Goal: Obtain resource: Obtain resource

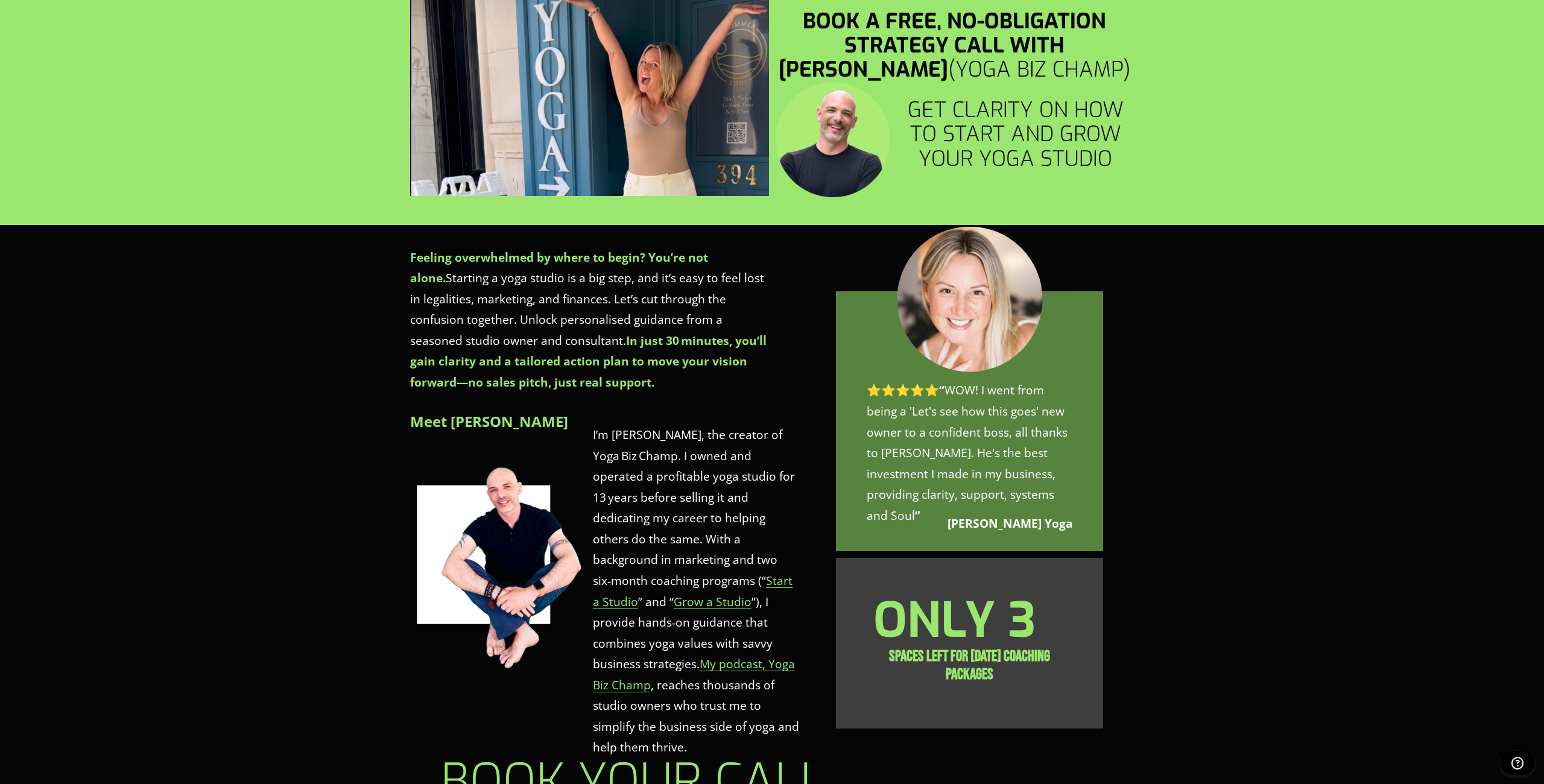
scroll to position [253, 0]
click at [300, 145] on div "turn your yoga studio dream into a reality Book a free, no-obligation strategy …" at bounding box center [772, 73] width 1544 height 304
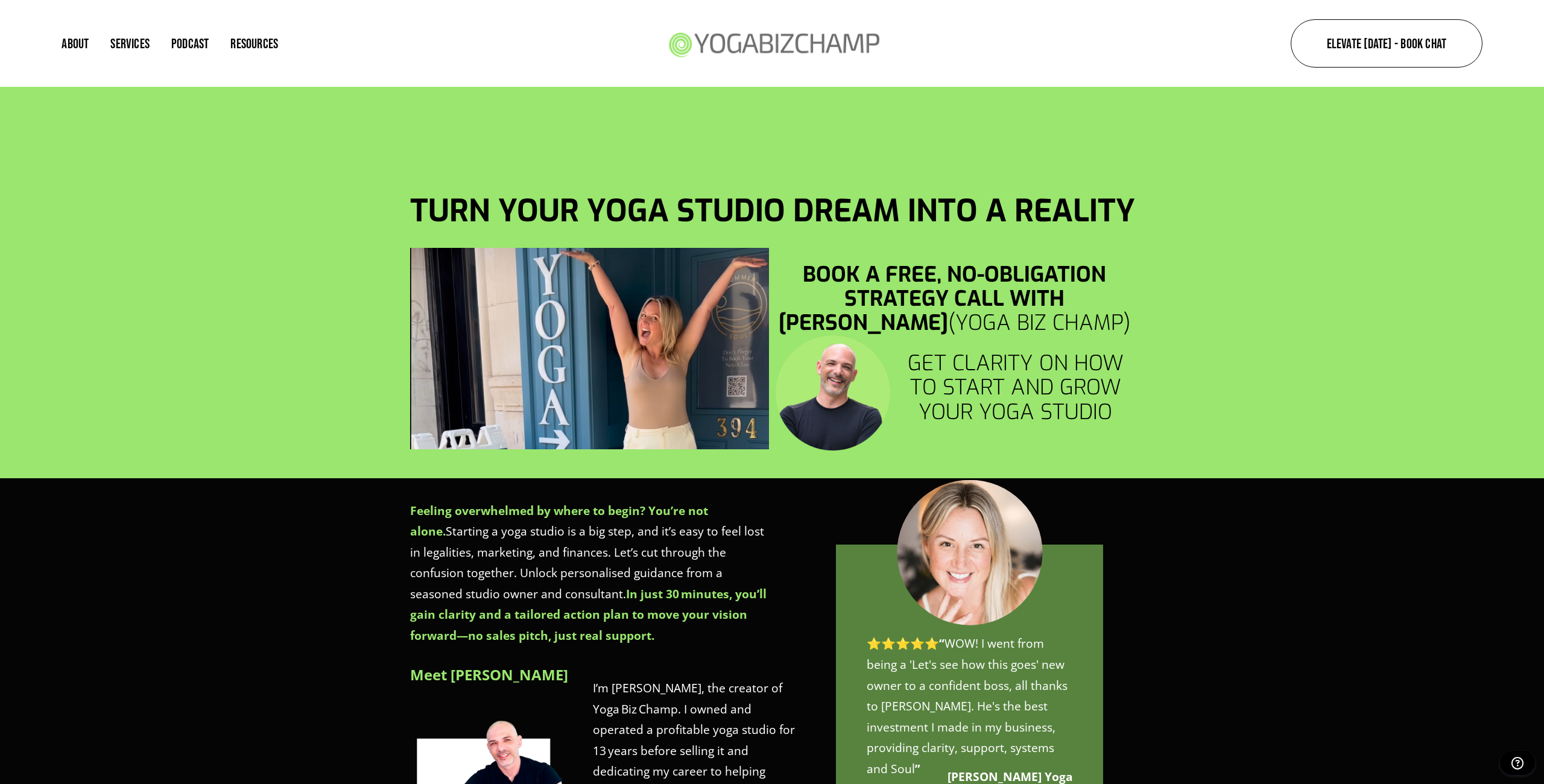
scroll to position [0, 0]
click at [245, 42] on span "Resources" at bounding box center [254, 43] width 48 height 13
drag, startPoint x: 249, startPoint y: 46, endPoint x: 243, endPoint y: 32, distance: 15.2
click at [224, 29] on div "About Services Podcast Resources Free Studio Business Plan 2025 Studio Planning…" at bounding box center [537, 44] width 952 height 56
click at [245, 41] on span "Resources" at bounding box center [254, 43] width 48 height 13
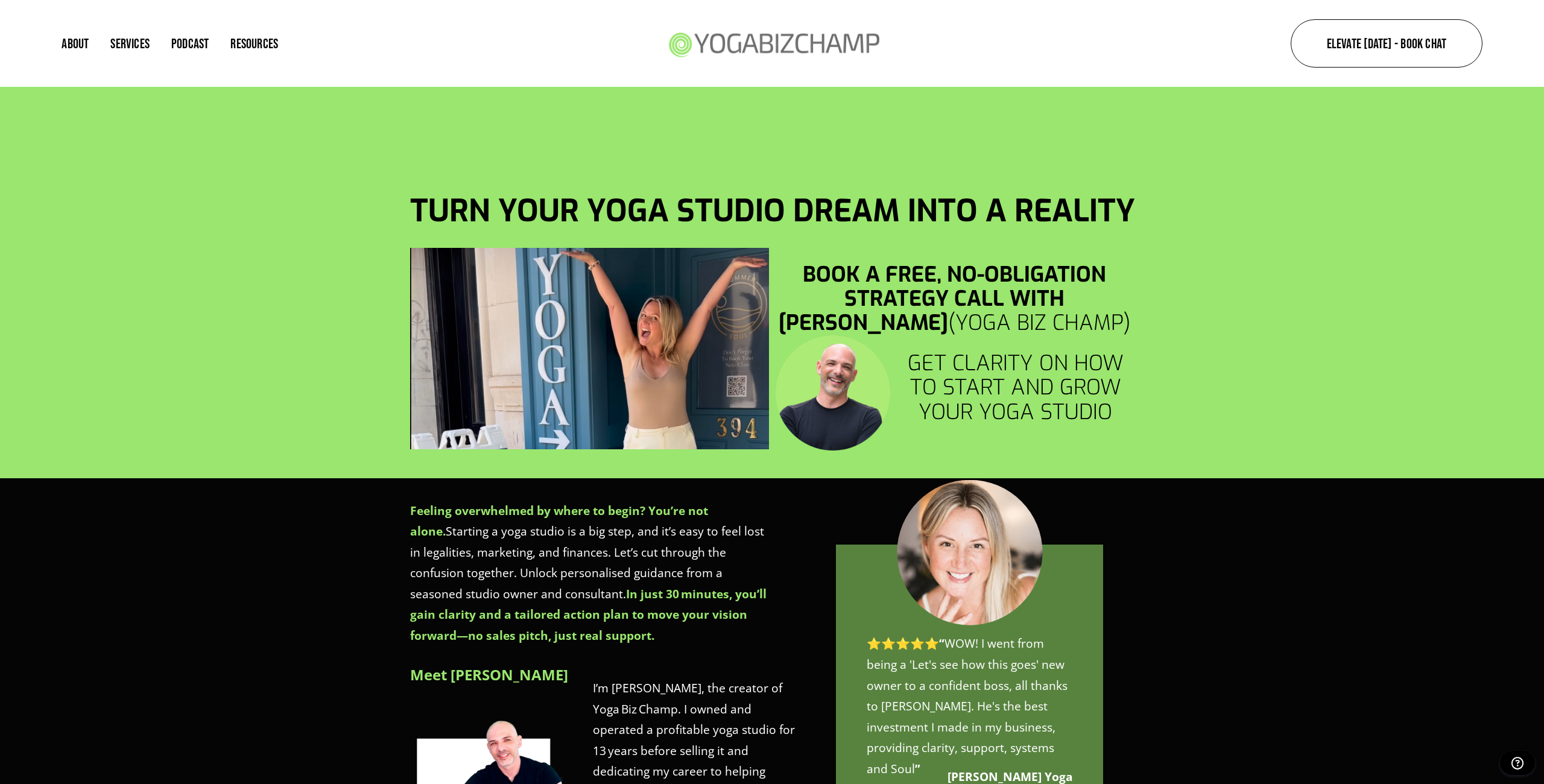
click at [245, 49] on span "Resources" at bounding box center [254, 43] width 48 height 13
click at [243, 41] on span "Resources" at bounding box center [254, 43] width 48 height 13
click at [0, 0] on link "My Free Resources" at bounding box center [0, 0] width 0 height 0
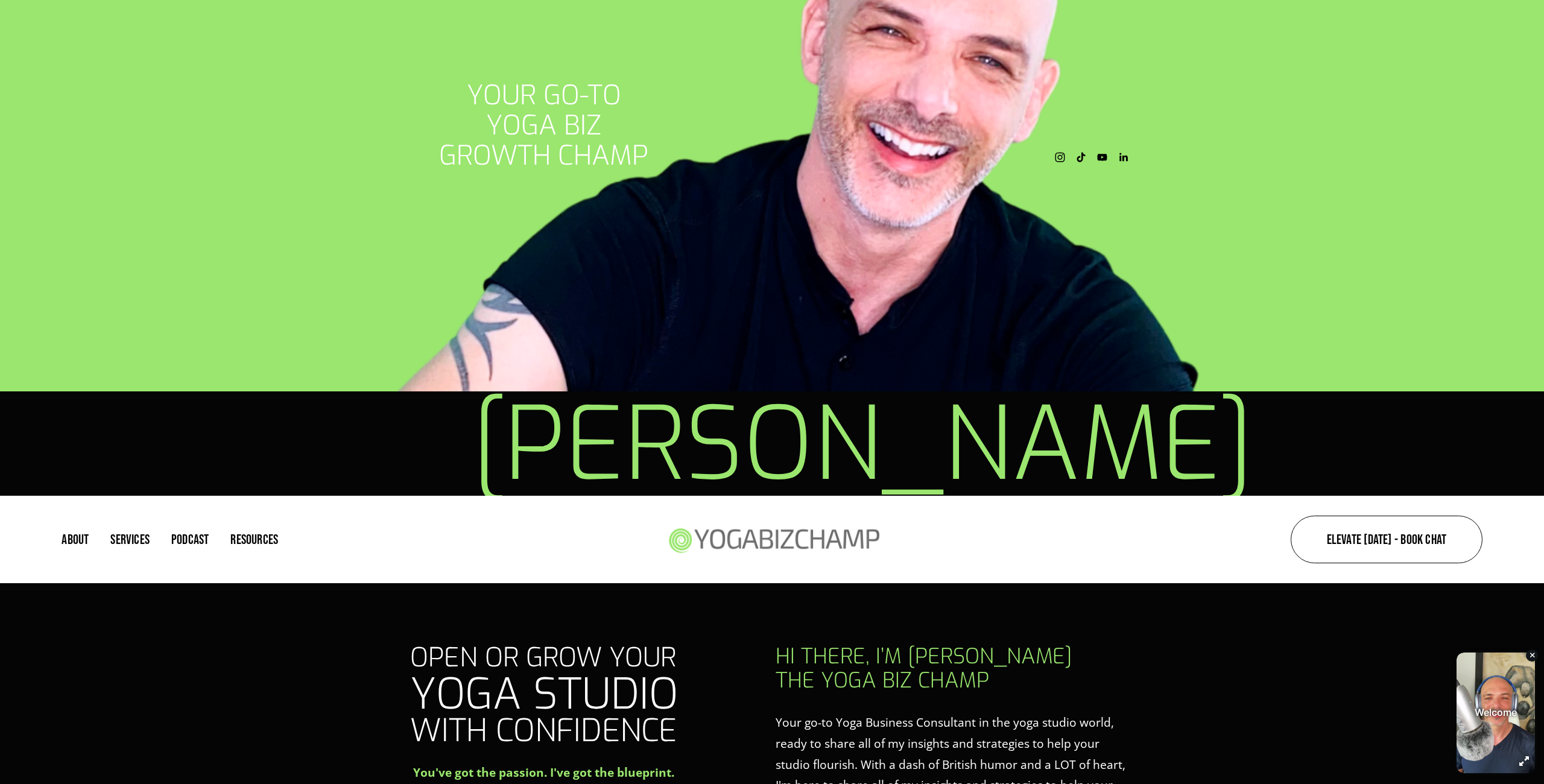
click at [298, 146] on div "your go-to yoga biz Growth champ Michael Jay" at bounding box center [772, 289] width 1544 height 415
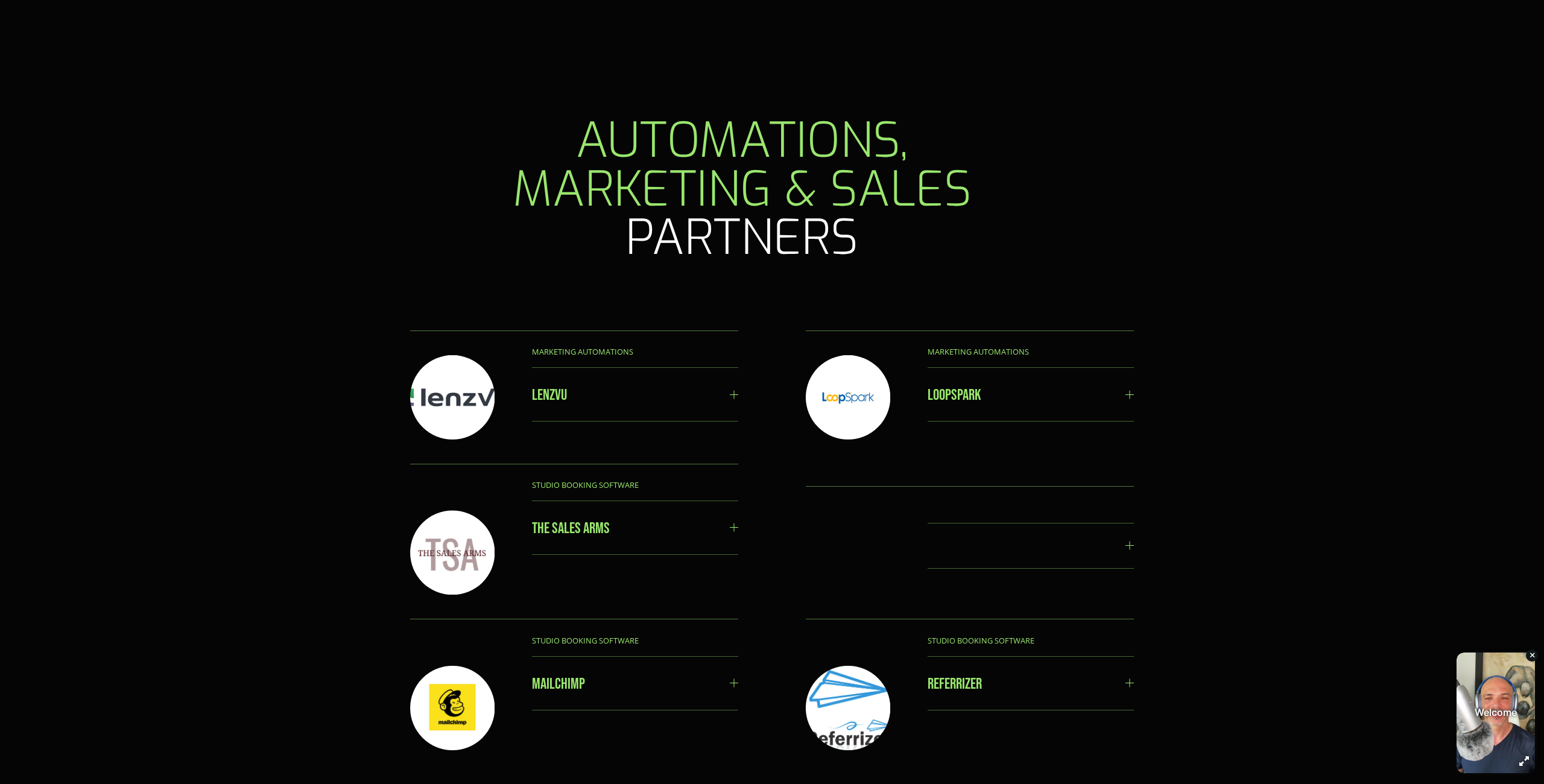
scroll to position [4209, 0]
click at [464, 520] on div at bounding box center [452, 552] width 84 height 84
click at [562, 518] on span "THE SALES ARMS" at bounding box center [631, 527] width 198 height 17
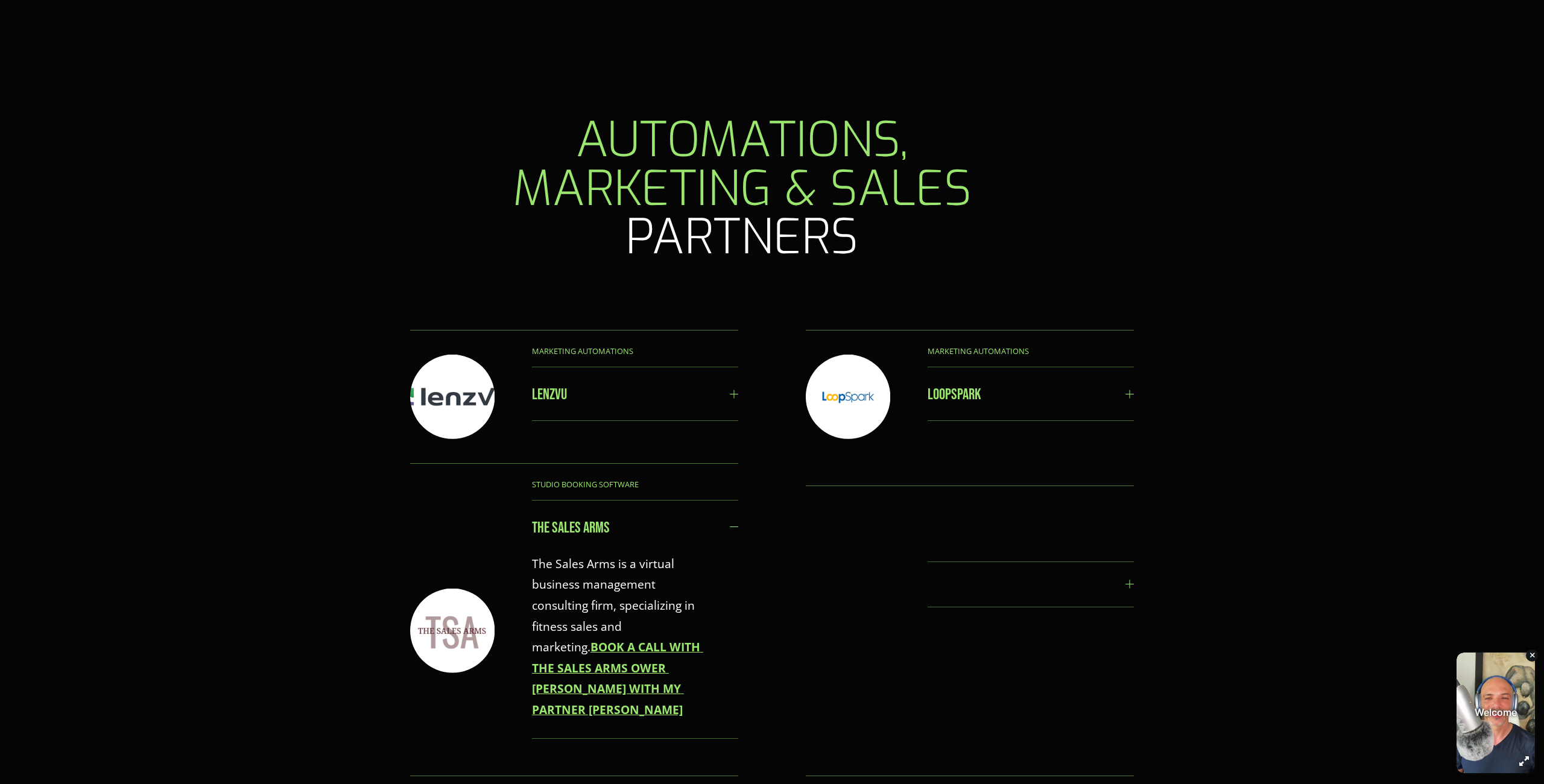
click at [655, 638] on strong "BOOK A CALL WITH THE SALES ARMS OWER CHRIS APPIAH WITH MY PARTNER LINK" at bounding box center [617, 678] width 171 height 79
